Goal: Task Accomplishment & Management: Use online tool/utility

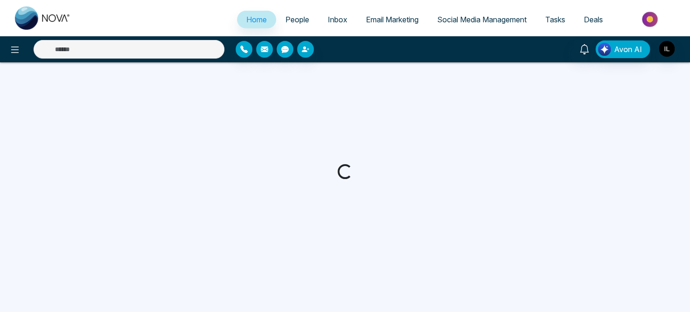
select select "*"
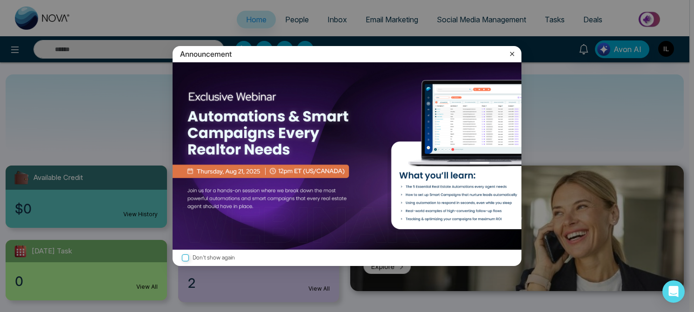
click at [514, 57] on icon at bounding box center [512, 53] width 9 height 9
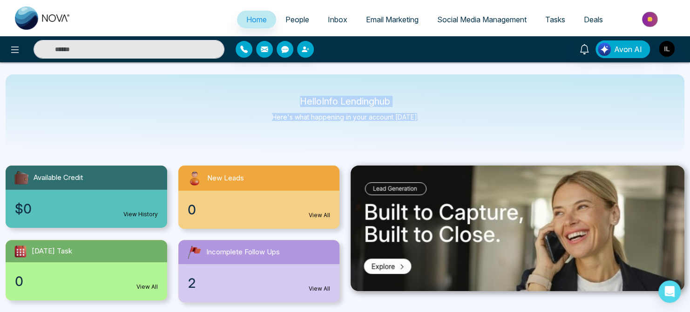
drag, startPoint x: 299, startPoint y: 100, endPoint x: 419, endPoint y: 118, distance: 121.1
click at [419, 118] on div "Hello Info Lendinghub Here's what happening in your account today." at bounding box center [345, 112] width 679 height 77
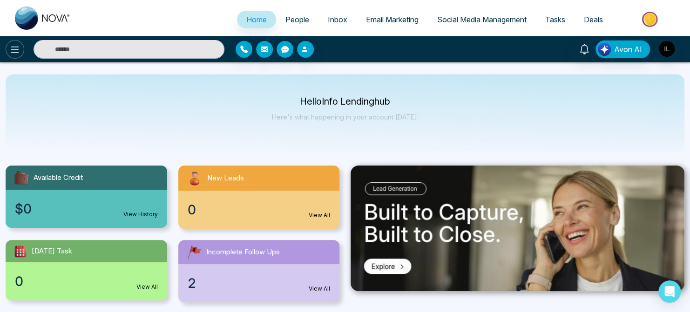
click at [13, 48] on icon at bounding box center [14, 49] width 11 height 11
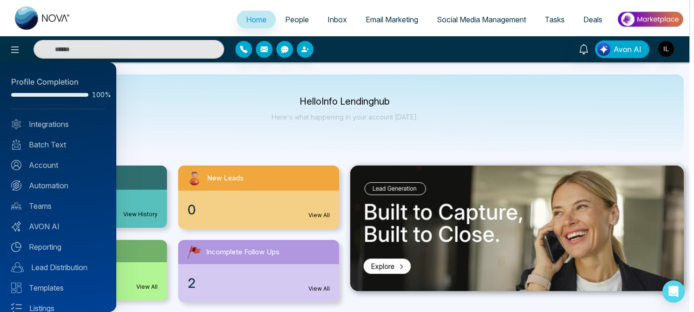
click at [13, 51] on div at bounding box center [347, 156] width 694 height 312
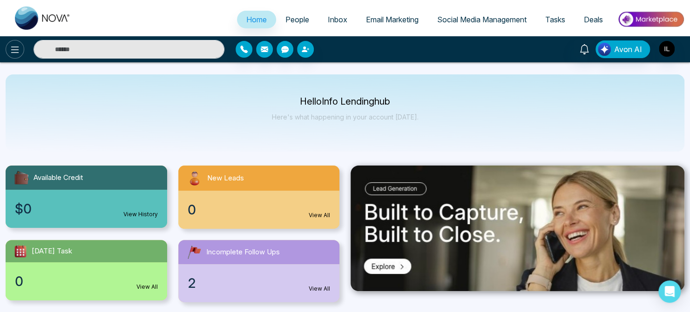
click at [13, 49] on icon at bounding box center [15, 50] width 8 height 7
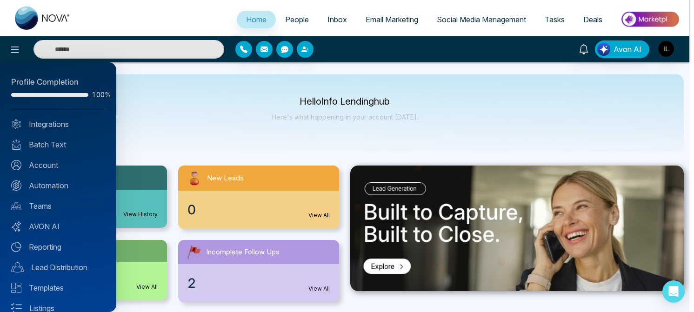
click at [13, 52] on div at bounding box center [347, 156] width 694 height 312
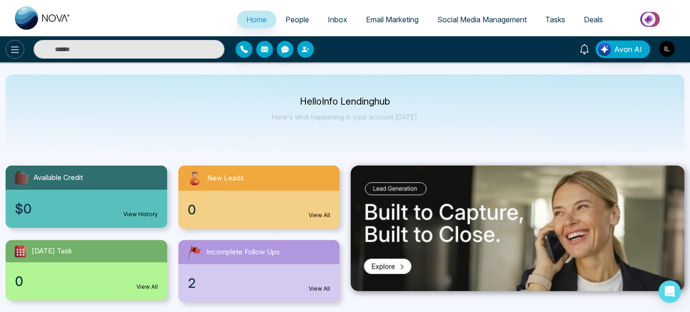
click at [13, 53] on icon at bounding box center [14, 49] width 11 height 11
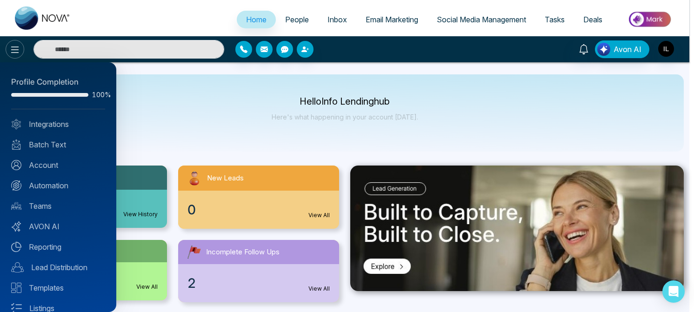
click at [13, 53] on div at bounding box center [347, 156] width 694 height 312
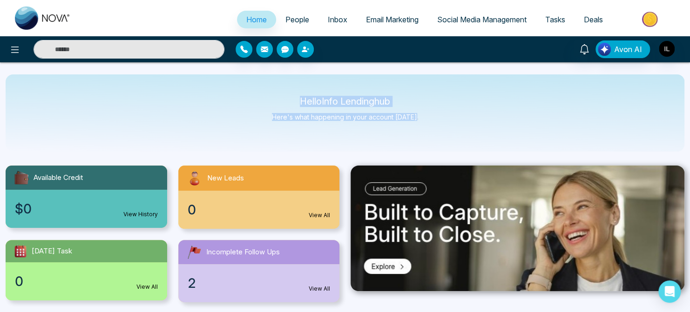
drag, startPoint x: 297, startPoint y: 99, endPoint x: 420, endPoint y: 118, distance: 123.9
click at [420, 118] on div "Hello Info Lendinghub Here's what happening in your account today." at bounding box center [345, 112] width 679 height 77
click at [390, 115] on p "Here's what happening in your account [DATE]." at bounding box center [345, 117] width 147 height 8
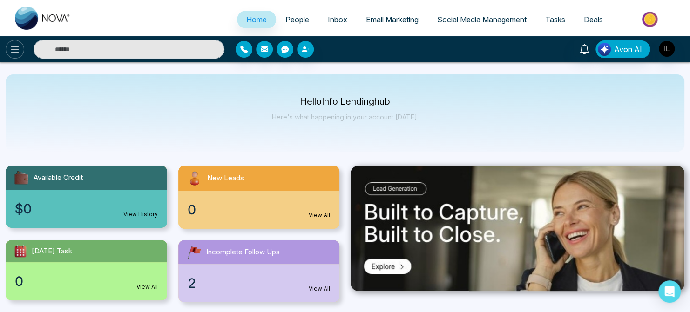
click at [12, 53] on icon at bounding box center [14, 49] width 11 height 11
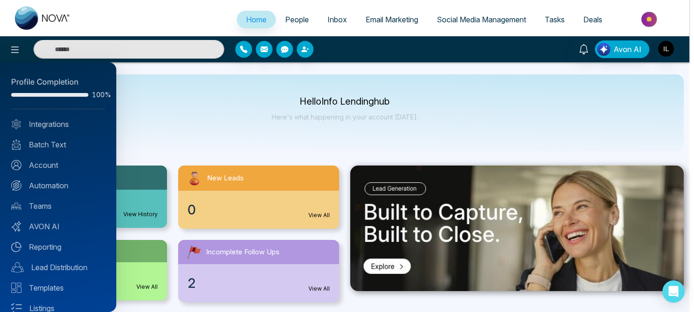
click at [12, 49] on div at bounding box center [347, 156] width 694 height 312
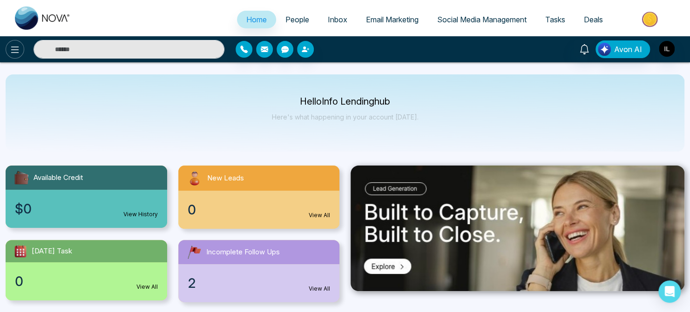
click at [10, 48] on icon at bounding box center [14, 49] width 11 height 11
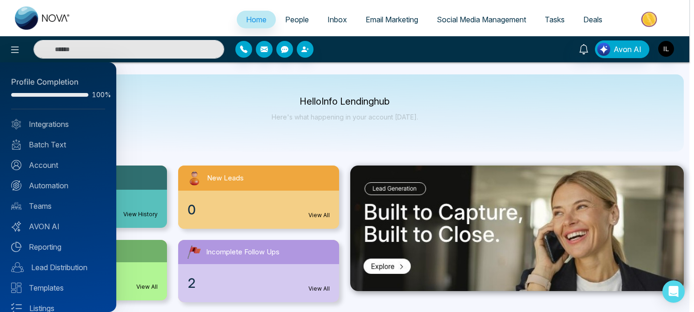
click at [11, 48] on div at bounding box center [347, 156] width 694 height 312
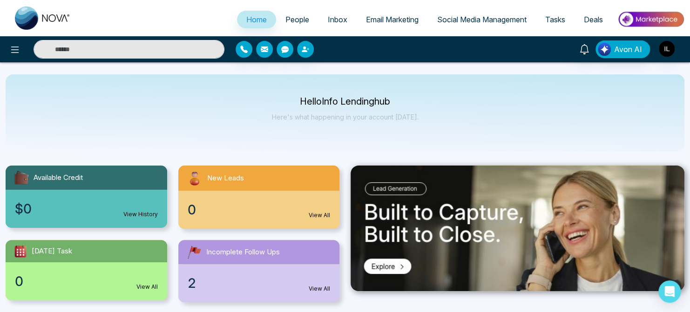
click at [385, 17] on span "Email Marketing" at bounding box center [392, 19] width 53 height 9
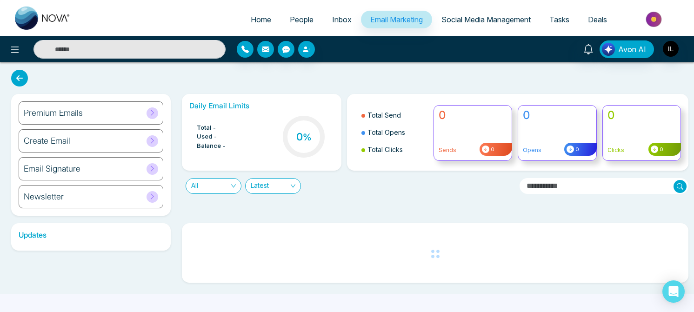
click at [151, 112] on icon at bounding box center [152, 112] width 7 height 7
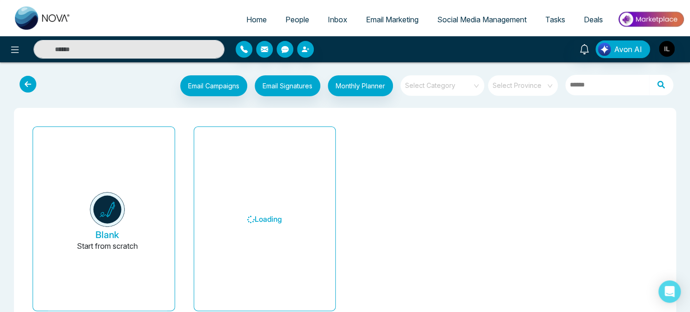
click at [10, 121] on div "Blank Start from scratch Loading" at bounding box center [345, 222] width 690 height 229
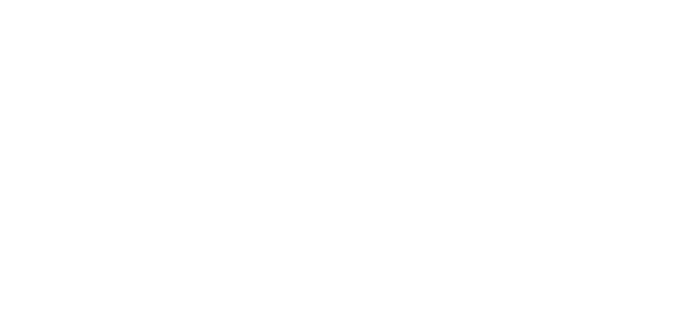
click at [37, 60] on body at bounding box center [347, 156] width 694 height 312
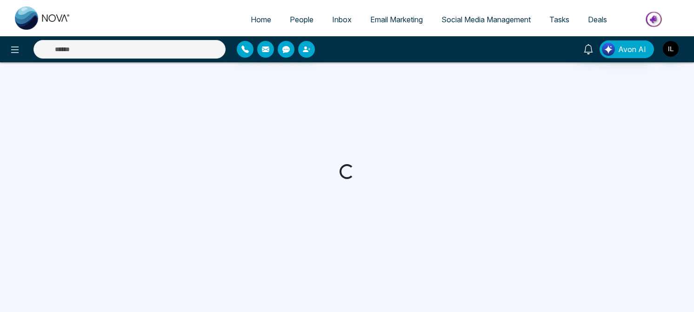
click at [105, 32] on ul "Home People Inbox Email Marketing Social Media Management Tasks Deals" at bounding box center [384, 20] width 609 height 26
click at [32, 21] on img at bounding box center [43, 18] width 56 height 23
click at [6, 70] on div at bounding box center [347, 171] width 694 height 219
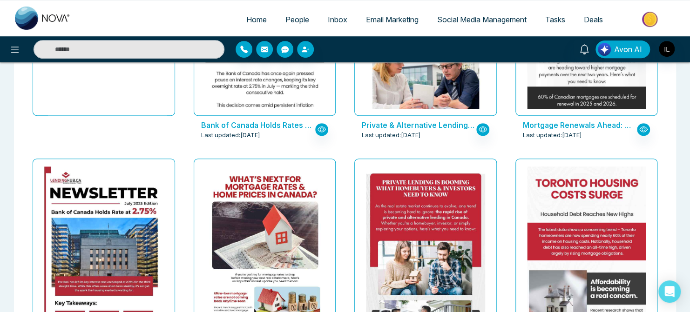
scroll to position [6, 0]
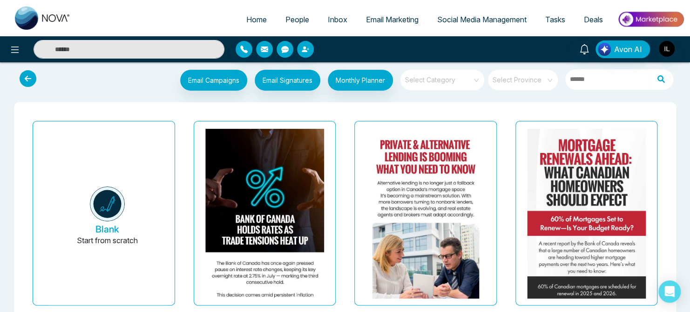
click at [387, 23] on span "Email Marketing" at bounding box center [392, 19] width 53 height 9
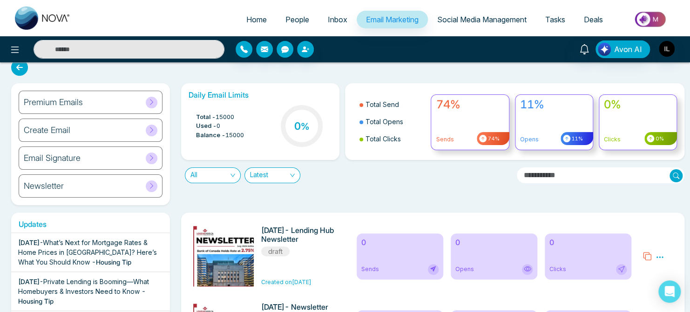
scroll to position [11, 0]
click at [376, 195] on div "Daily Email Limits Total - 15000 Used - 0 Balance - 15000 0 % Total Send Total …" at bounding box center [429, 144] width 509 height 122
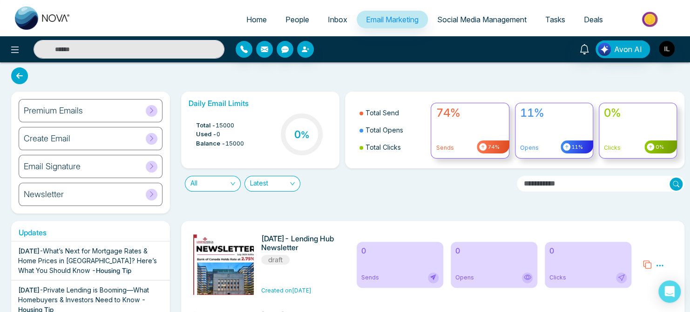
scroll to position [5, 0]
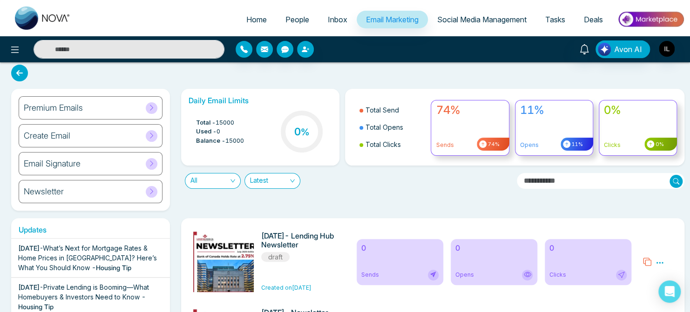
click at [15, 18] on img at bounding box center [43, 18] width 56 height 23
select select "*"
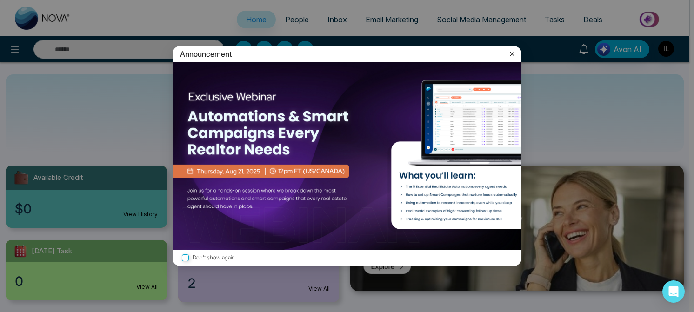
click at [514, 55] on icon at bounding box center [512, 53] width 9 height 9
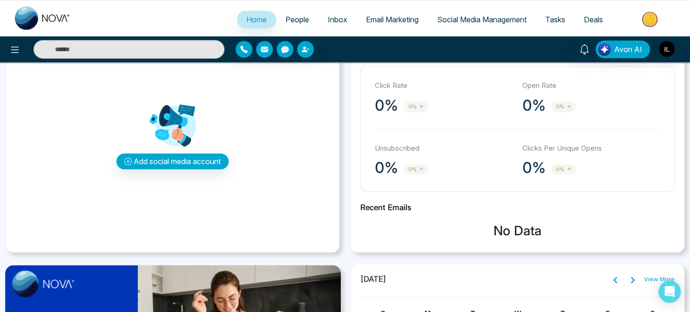
scroll to position [299, 0]
